Goal: Information Seeking & Learning: Learn about a topic

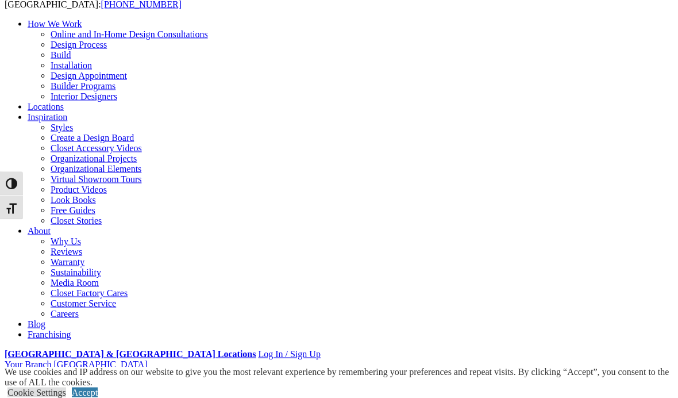
scroll to position [57, 0]
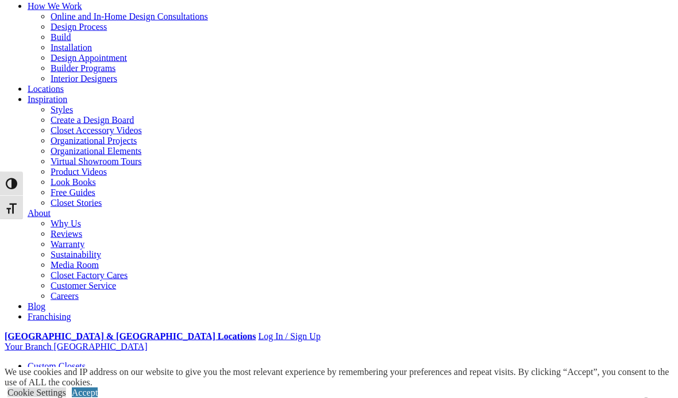
scroll to position [75, 0]
click at [98, 387] on link "Accept" at bounding box center [85, 392] width 26 height 10
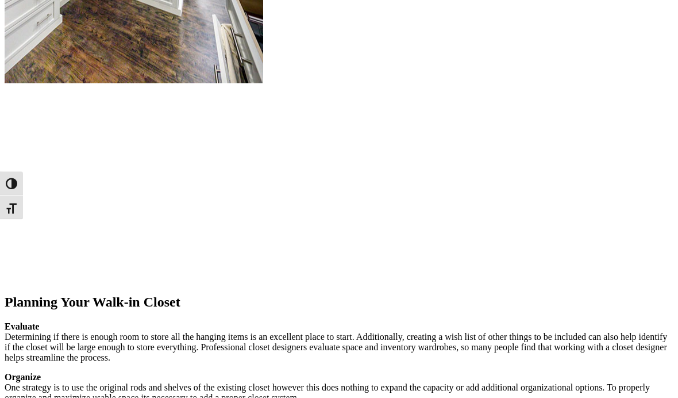
scroll to position [1481, 0]
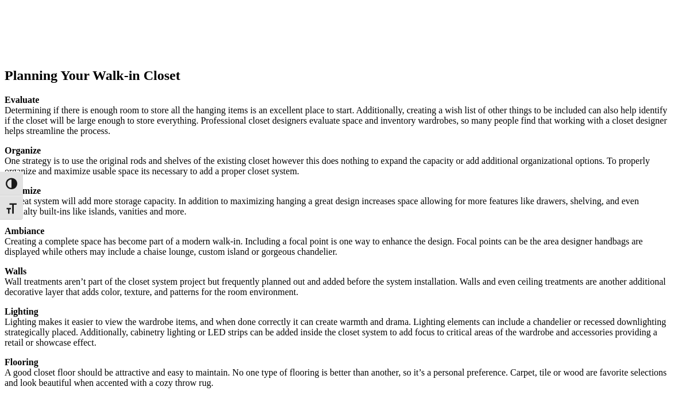
scroll to position [1707, 0]
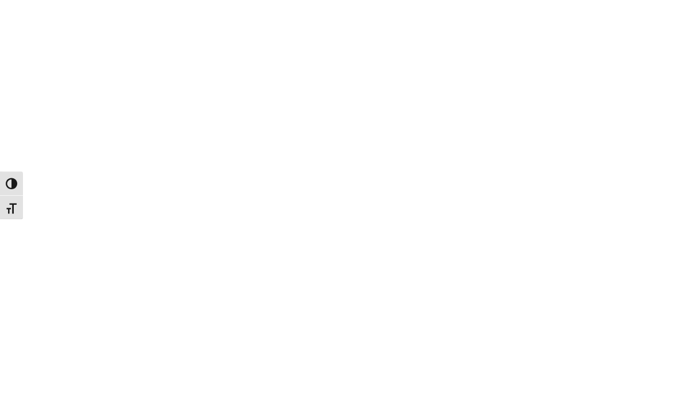
scroll to position [2141, 0]
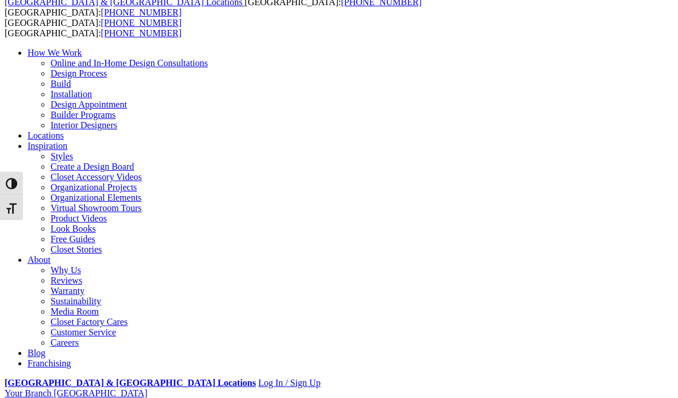
scroll to position [28, 0]
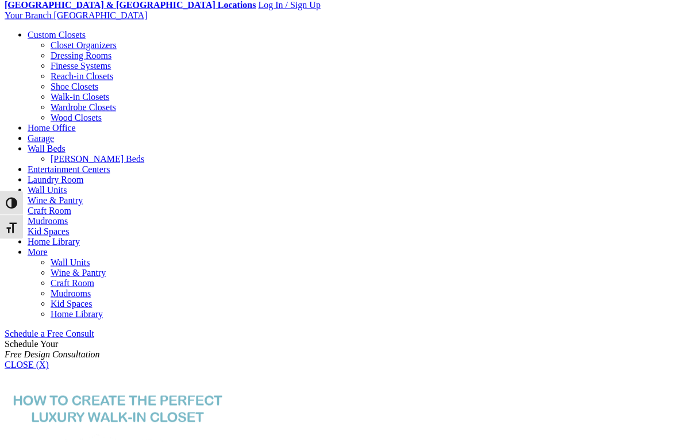
scroll to position [405, 0]
